Goal: Transaction & Acquisition: Download file/media

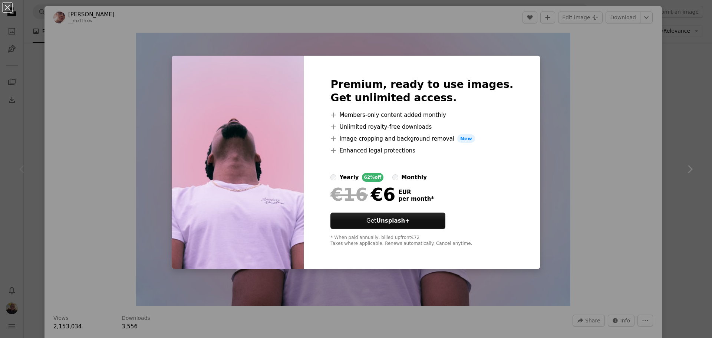
click at [620, 77] on div "An X shape Premium, ready to use images. Get unlimited access. A plus sign Memb…" at bounding box center [356, 169] width 712 height 338
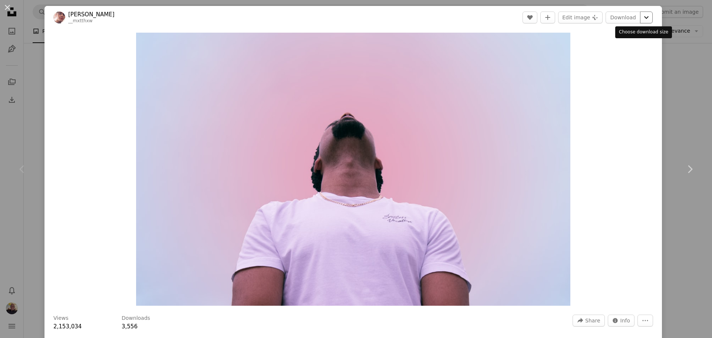
click at [642, 15] on icon "Chevron down" at bounding box center [646, 17] width 12 height 9
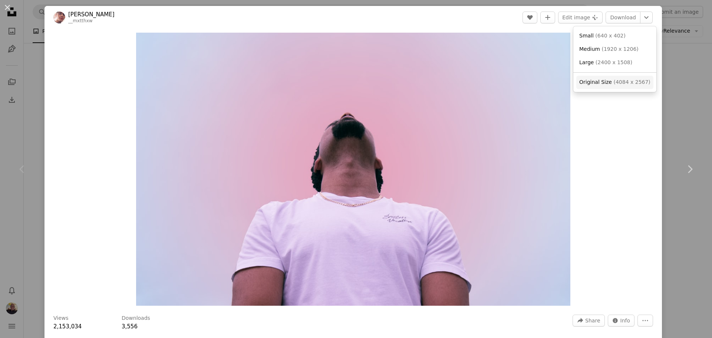
click at [618, 85] on span "( 4084 x 2567 )" at bounding box center [631, 82] width 37 height 6
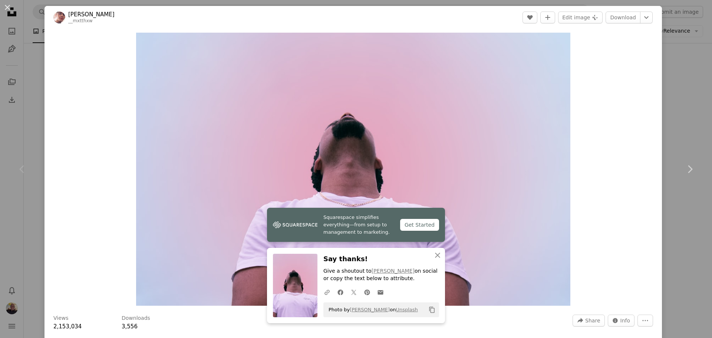
click at [676, 67] on div "An X shape Chevron left Chevron right [PERSON_NAME] __mxtthxw A heart A plus si…" at bounding box center [356, 169] width 712 height 338
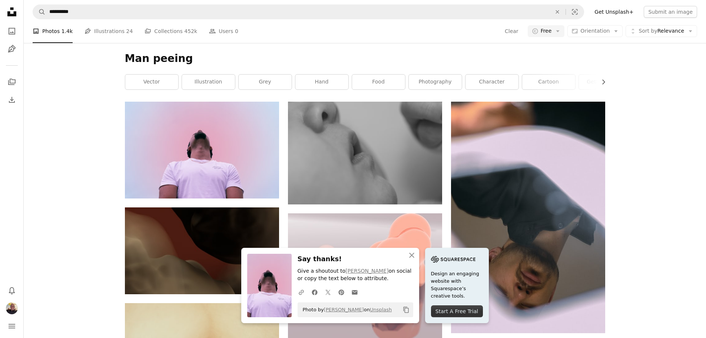
click at [15, 11] on icon "Unsplash logo Unsplash Home" at bounding box center [11, 11] width 15 height 15
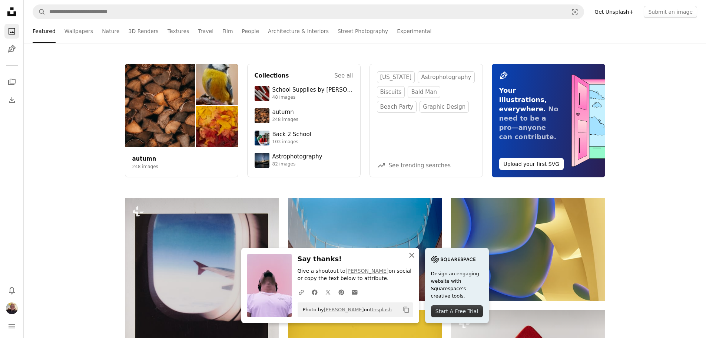
click at [414, 254] on icon "An X shape" at bounding box center [411, 255] width 9 height 9
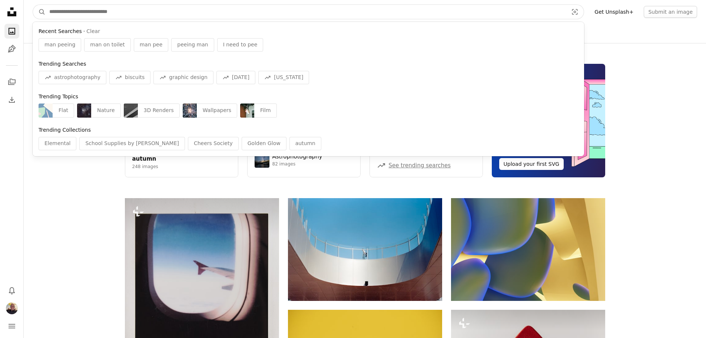
click at [135, 11] on input "Find visuals sitewide" at bounding box center [306, 12] width 521 height 14
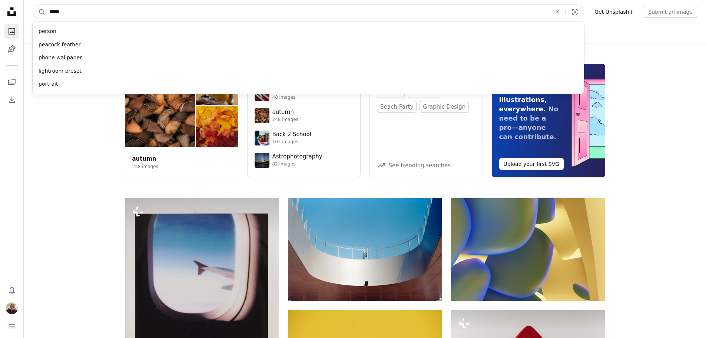
type input "******"
click button "A magnifying glass" at bounding box center [39, 12] width 13 height 14
